Goal: Transaction & Acquisition: Purchase product/service

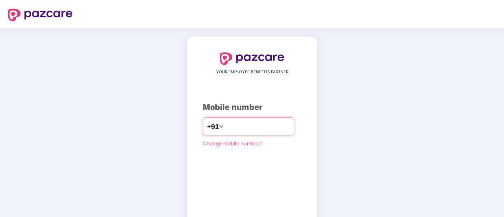
click at [250, 130] on input "number" at bounding box center [257, 126] width 65 height 13
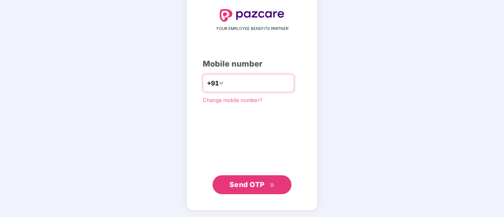
type input "**********"
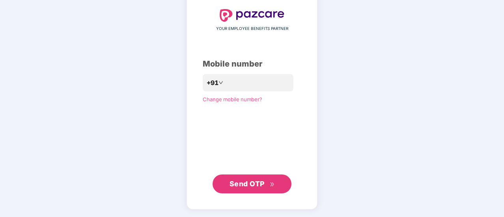
scroll to position [43, 0]
click at [269, 182] on span "Send OTP" at bounding box center [251, 184] width 45 height 11
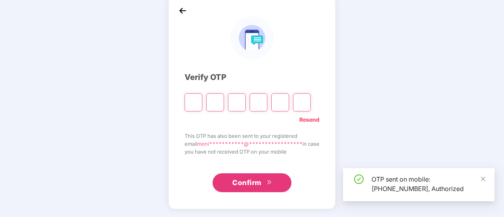
scroll to position [39, 0]
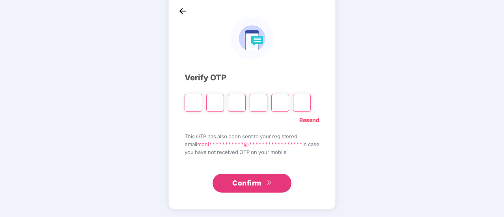
type input "*"
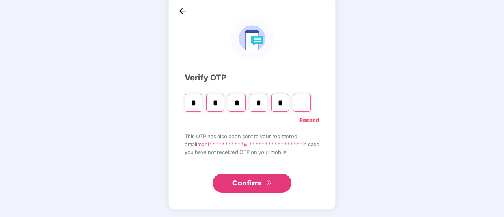
type input "*"
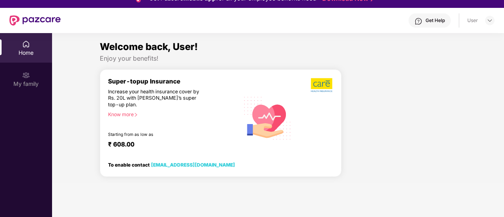
scroll to position [0, 0]
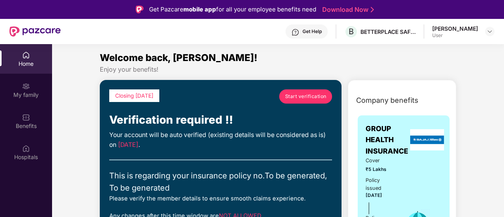
click at [304, 99] on span "Start verification" at bounding box center [305, 96] width 41 height 7
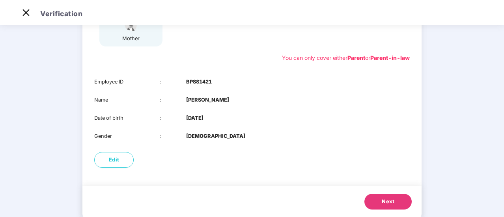
scroll to position [159, 0]
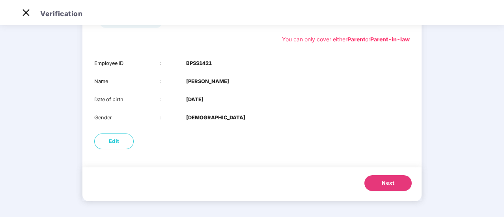
click at [380, 183] on button "Next" at bounding box center [387, 183] width 47 height 16
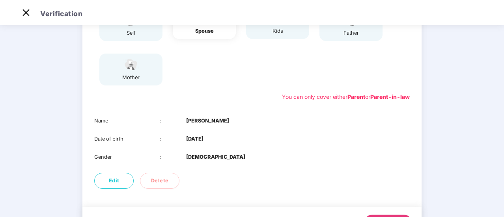
scroll to position [141, 0]
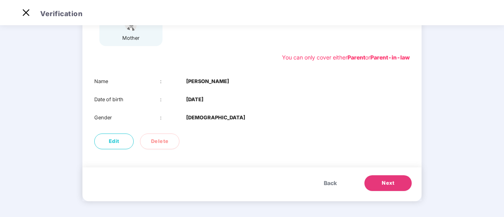
click at [387, 184] on span "Next" at bounding box center [388, 183] width 13 height 8
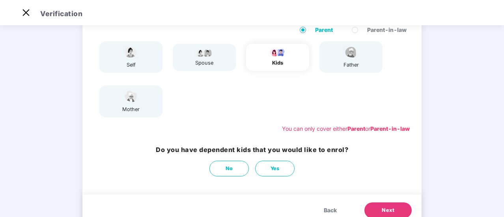
scroll to position [57, 0]
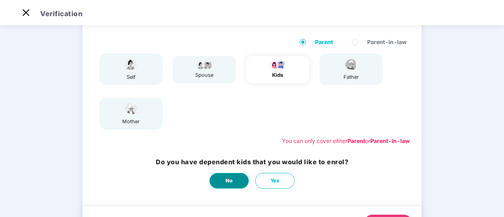
click at [237, 181] on button "No" at bounding box center [228, 181] width 39 height 16
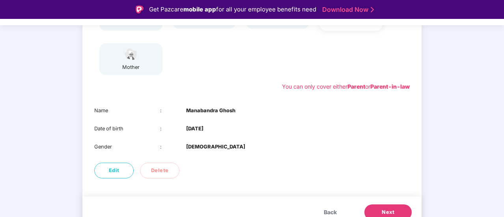
scroll to position [136, 0]
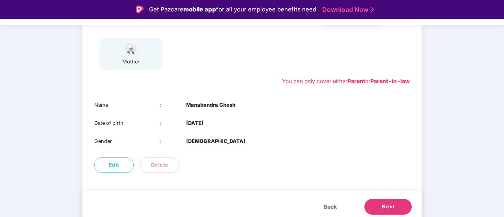
click at [389, 196] on span "Next" at bounding box center [388, 207] width 13 height 8
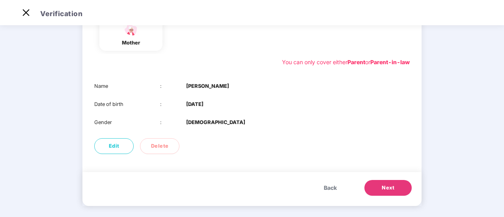
click at [384, 189] on span "Next" at bounding box center [388, 188] width 13 height 8
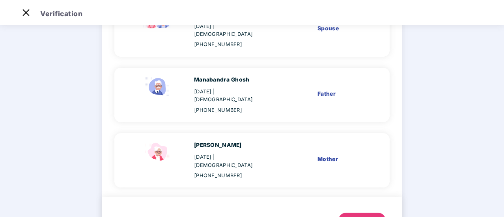
scroll to position [172, 0]
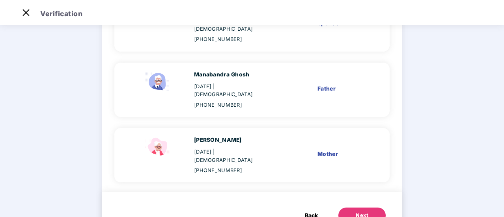
click at [363, 196] on div "Next" at bounding box center [362, 216] width 13 height 8
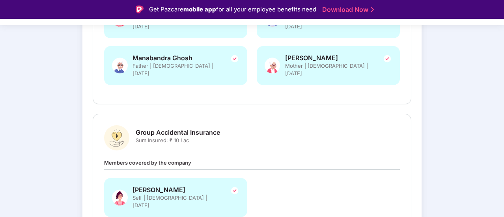
scroll to position [242, 0]
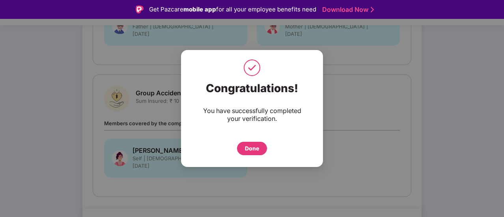
click at [246, 149] on div "Done" at bounding box center [252, 148] width 14 height 9
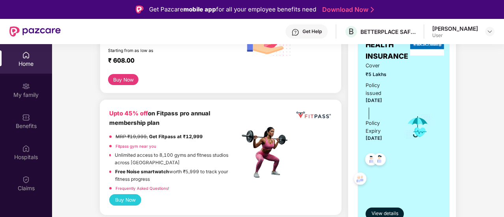
scroll to position [276, 0]
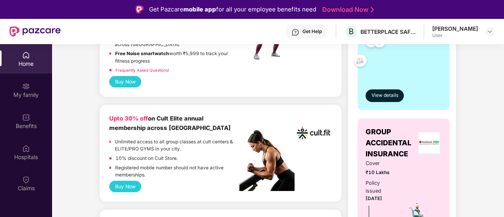
click at [125, 184] on button "Buy Now" at bounding box center [125, 186] width 32 height 11
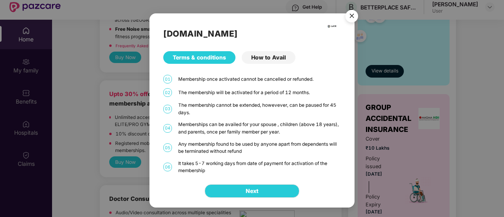
scroll to position [44, 0]
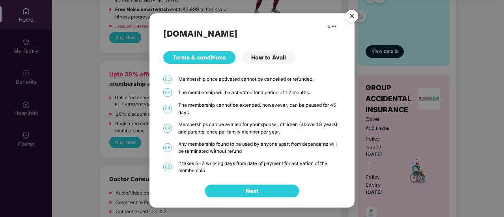
click at [258, 191] on span "Next" at bounding box center [252, 191] width 13 height 9
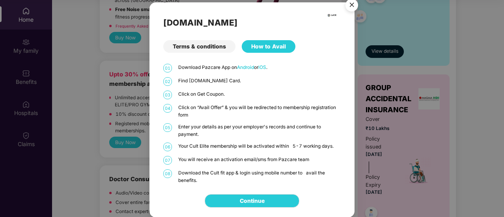
scroll to position [2, 0]
click at [278, 47] on div "How to Avail" at bounding box center [269, 46] width 54 height 13
click at [258, 45] on div "How to Avail" at bounding box center [269, 46] width 54 height 13
click at [352, 2] on img "Close" at bounding box center [352, 6] width 22 height 22
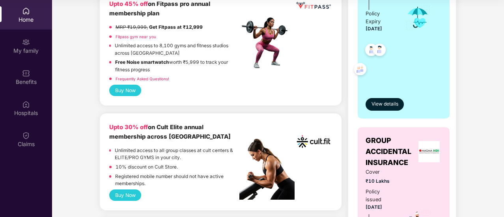
scroll to position [207, 0]
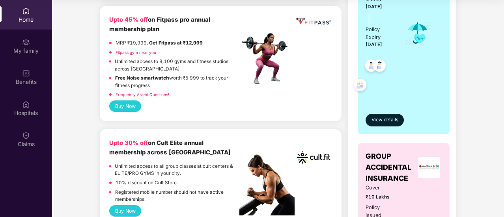
click at [134, 208] on button "Buy Now" at bounding box center [125, 210] width 32 height 11
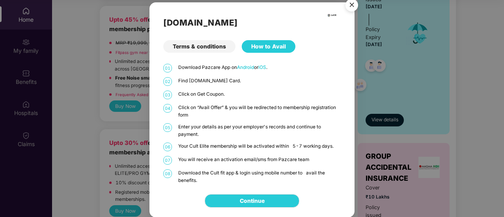
scroll to position [2, 0]
click at [265, 199] on link "Continue" at bounding box center [252, 201] width 25 height 9
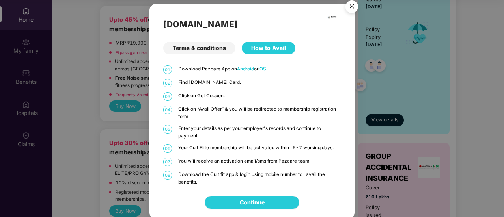
scroll to position [0, 0]
click at [202, 47] on div "Terms & conditions" at bounding box center [199, 48] width 72 height 13
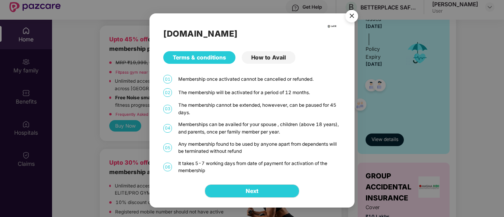
scroll to position [44, 0]
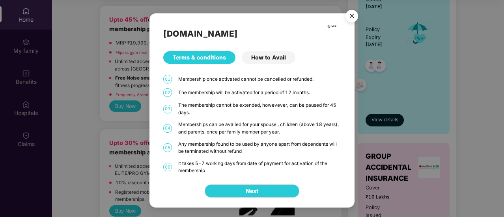
click at [354, 14] on img "Close" at bounding box center [352, 17] width 22 height 22
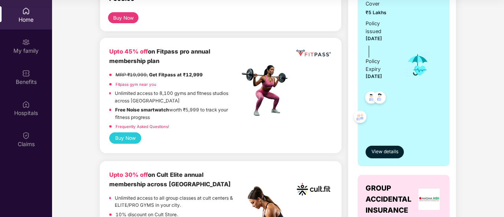
scroll to position [286, 0]
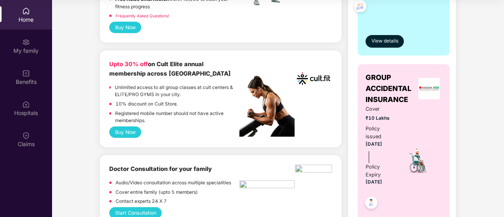
click at [135, 131] on button "Buy Now" at bounding box center [125, 132] width 32 height 11
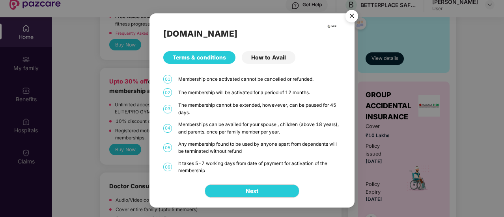
scroll to position [44, 0]
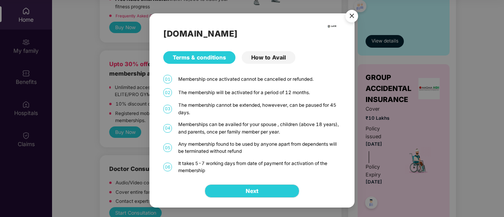
click at [279, 57] on div "How to Avail" at bounding box center [269, 57] width 54 height 13
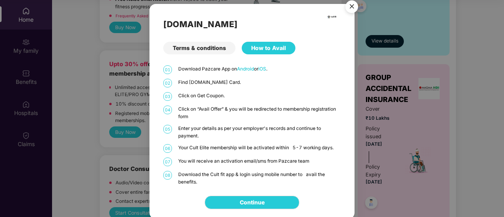
scroll to position [2, 0]
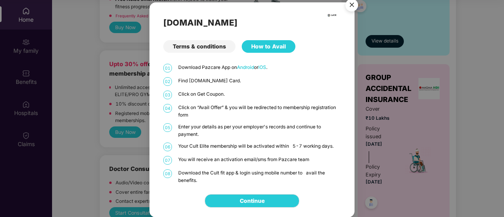
click at [195, 46] on div "Terms & conditions" at bounding box center [199, 46] width 72 height 13
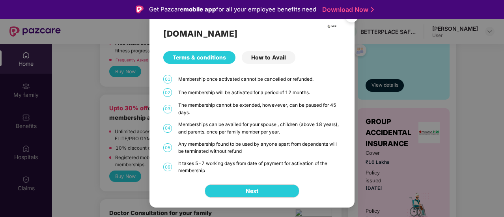
scroll to position [44, 0]
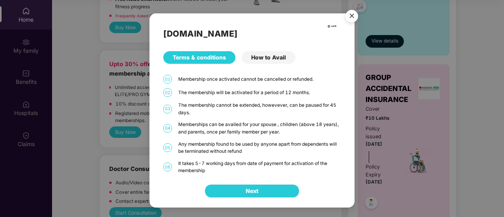
click at [257, 194] on span "Next" at bounding box center [252, 191] width 13 height 9
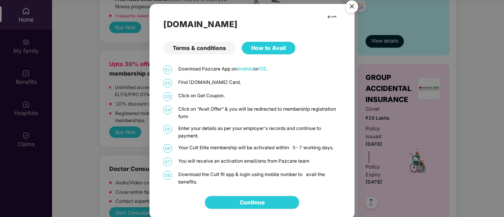
scroll to position [2, 0]
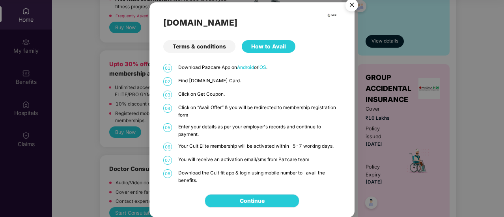
click at [261, 200] on link "Continue" at bounding box center [252, 201] width 25 height 9
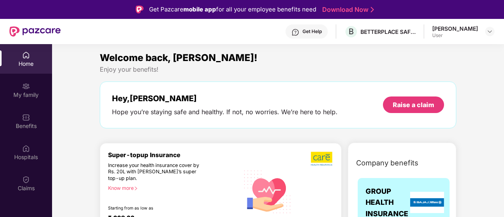
scroll to position [276, 0]
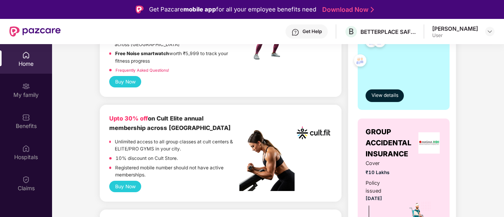
click at [129, 185] on button "Buy Now" at bounding box center [125, 186] width 32 height 11
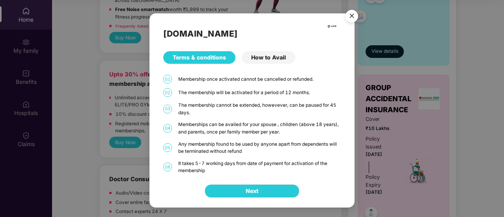
scroll to position [5, 0]
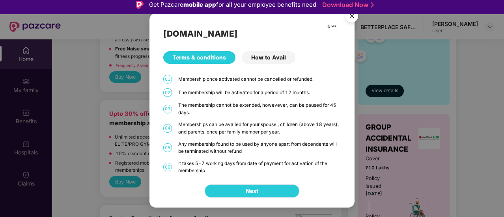
click at [268, 191] on button "Next" at bounding box center [252, 191] width 95 height 13
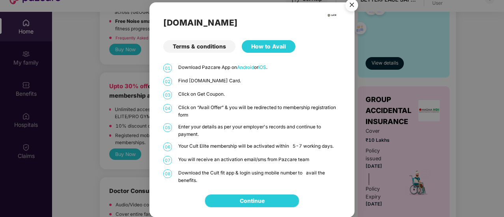
scroll to position [44, 0]
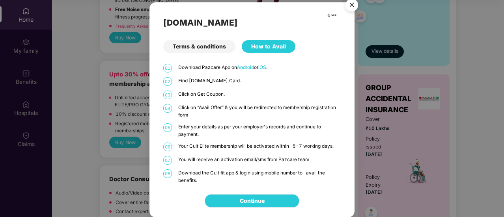
click at [265, 198] on link "Continue" at bounding box center [252, 201] width 25 height 9
